Goal: Transaction & Acquisition: Purchase product/service

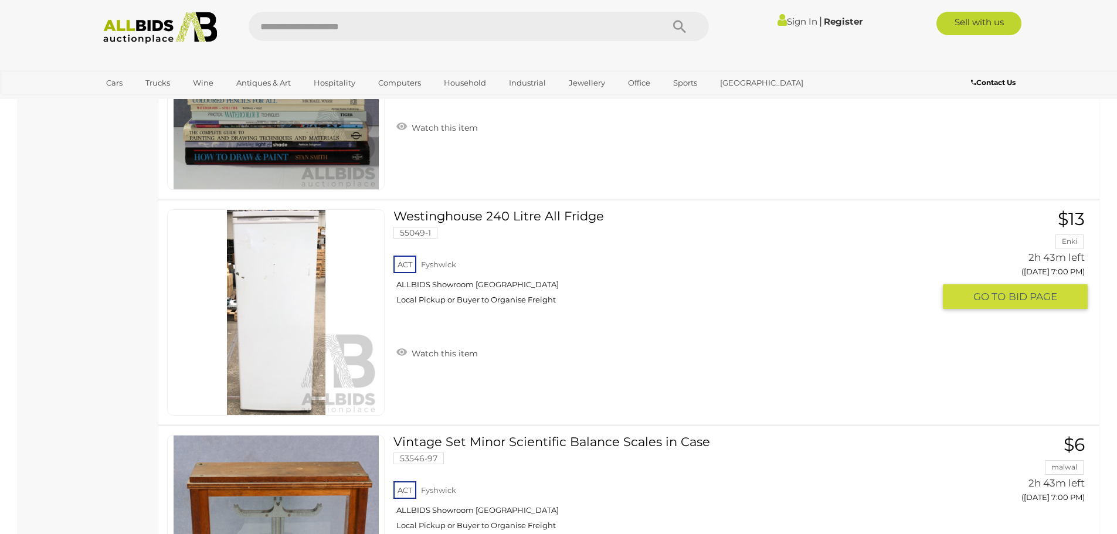
scroll to position [9794, 0]
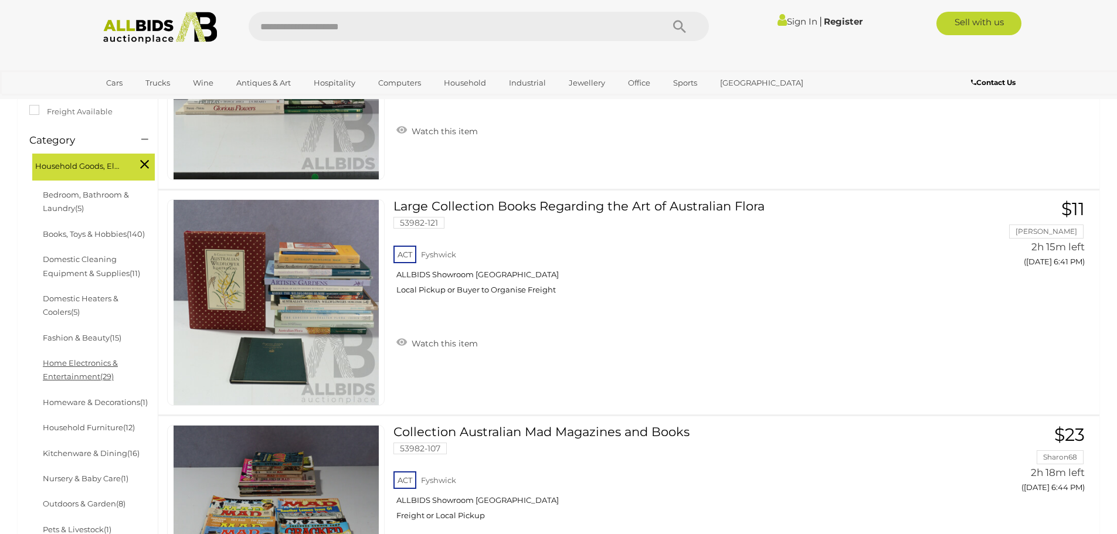
scroll to position [293, 0]
click at [103, 428] on link "Household Furniture (12)" at bounding box center [89, 426] width 92 height 9
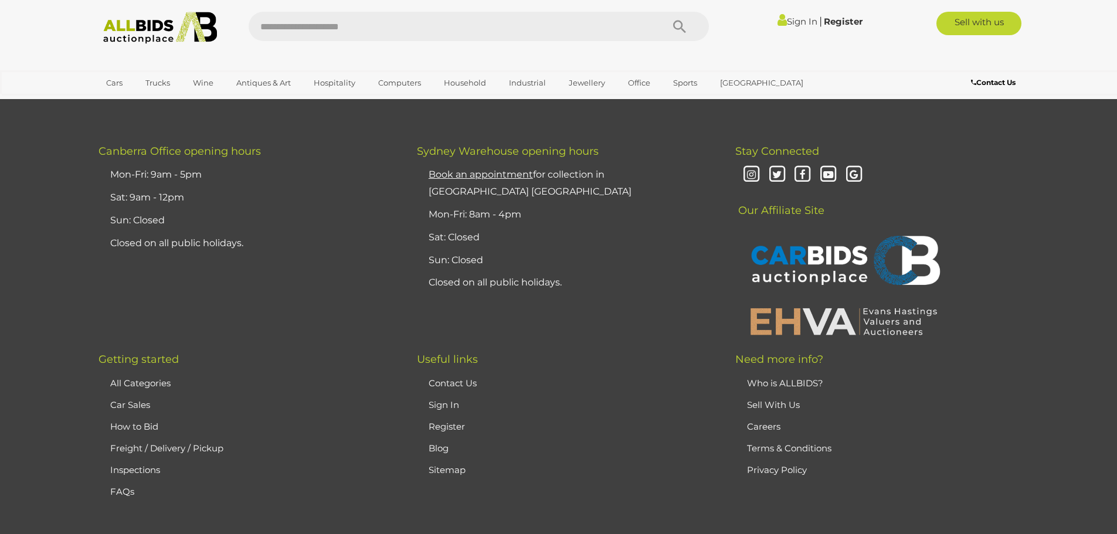
scroll to position [2932, 0]
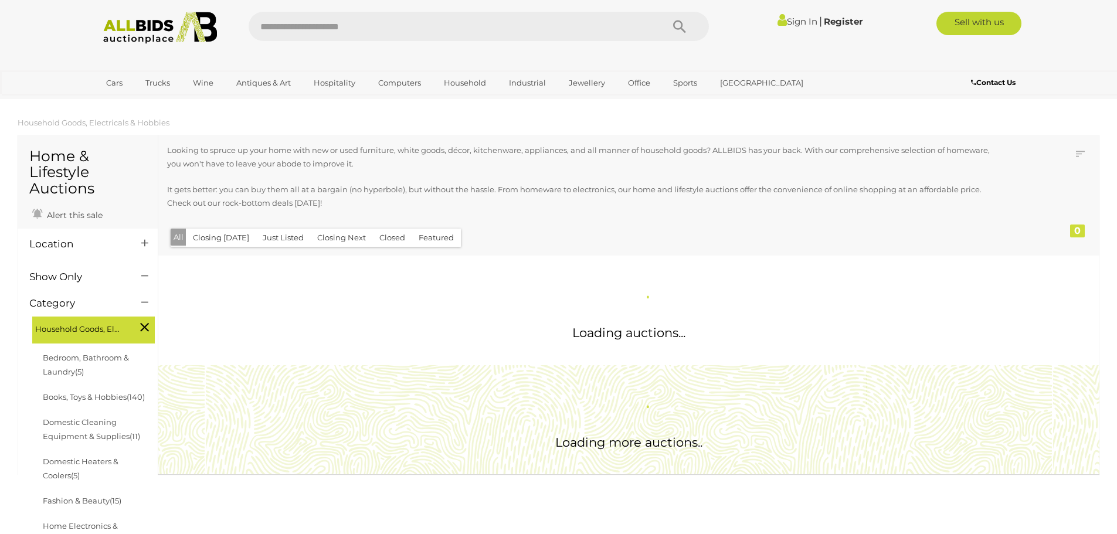
scroll to position [293, 0]
